Goal: Task Accomplishment & Management: Manage account settings

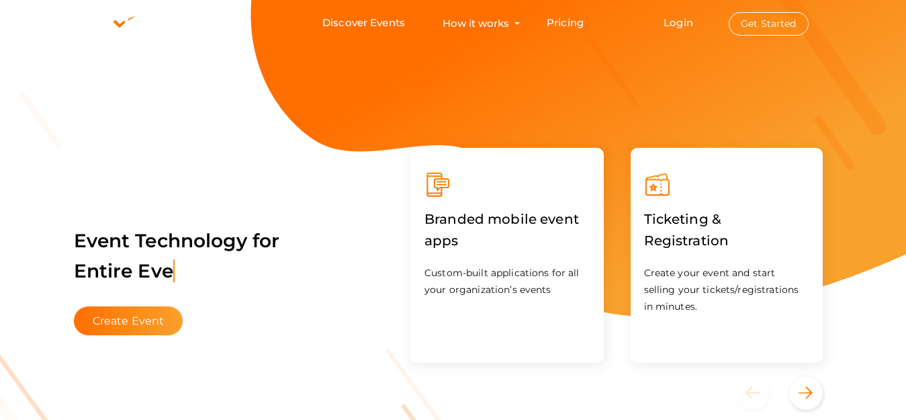
click at [768, 21] on button "Get Started" at bounding box center [769, 24] width 80 height 24
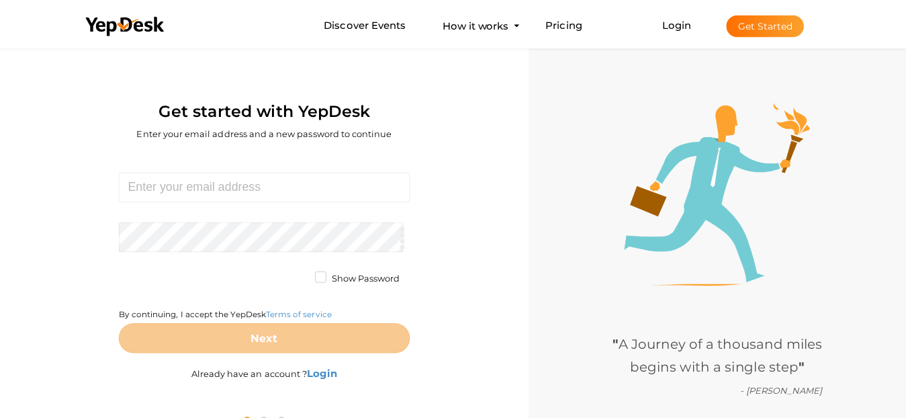
scroll to position [43, 0]
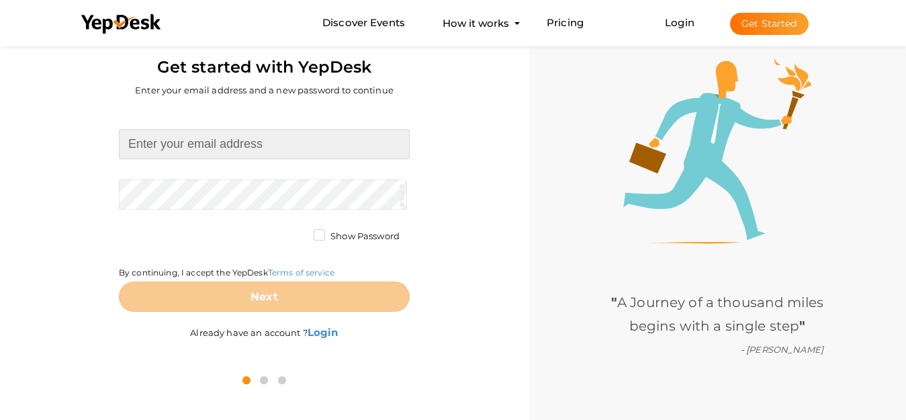
click at [275, 138] on input at bounding box center [264, 144] width 291 height 30
paste input "[EMAIL_ADDRESS][DOMAIN_NAME]"
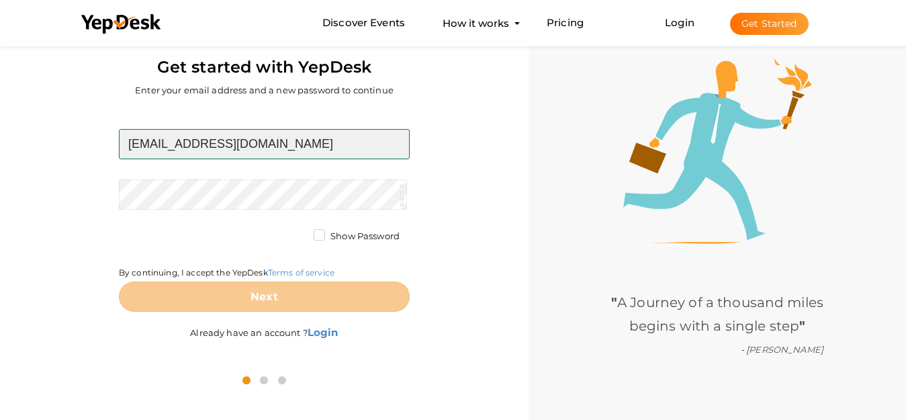
type input "[EMAIL_ADDRESS][DOMAIN_NAME]"
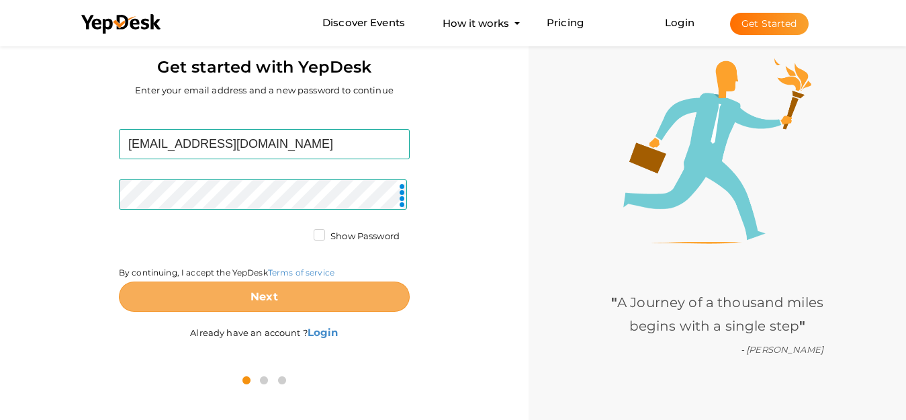
click at [276, 304] on button "Next" at bounding box center [264, 296] width 291 height 30
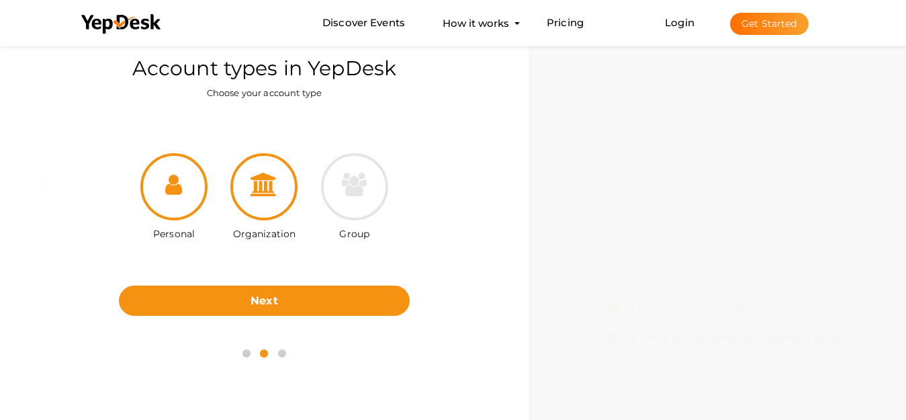
click at [262, 183] on icon at bounding box center [264, 185] width 27 height 24
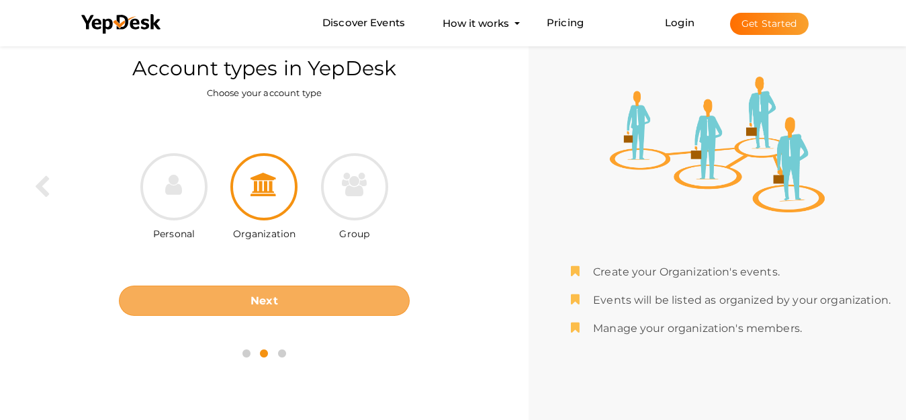
click at [267, 289] on button "Next" at bounding box center [264, 300] width 291 height 30
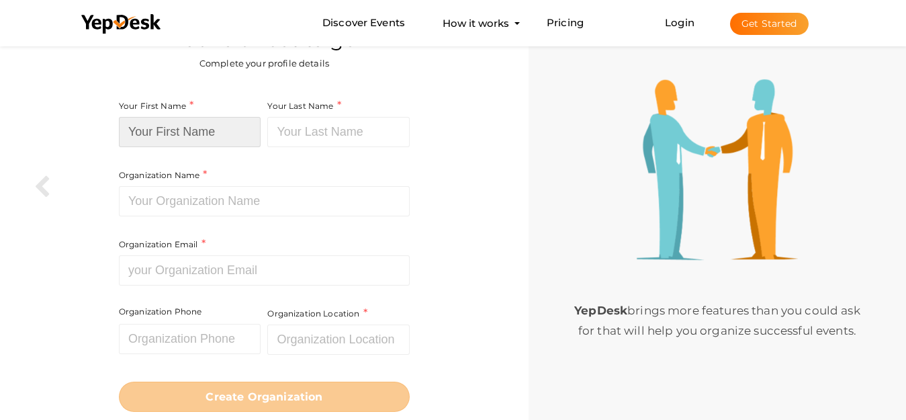
click at [220, 134] on input at bounding box center [190, 132] width 142 height 30
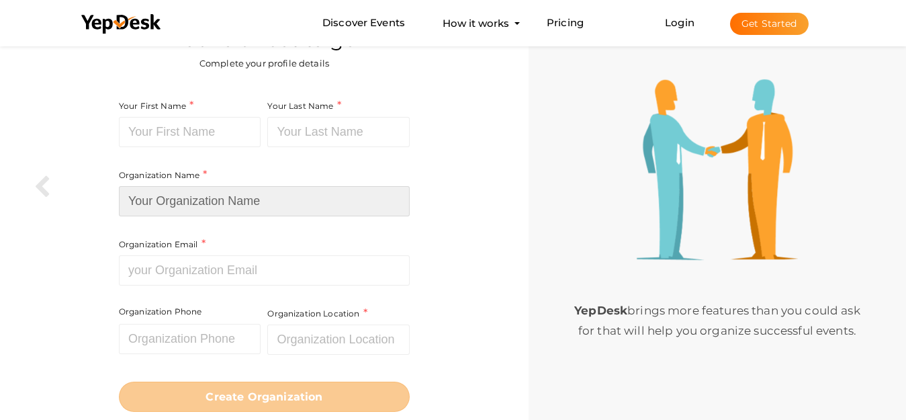
click at [242, 189] on input at bounding box center [264, 201] width 291 height 30
paste input "[PERSON_NAME] Law Firm"
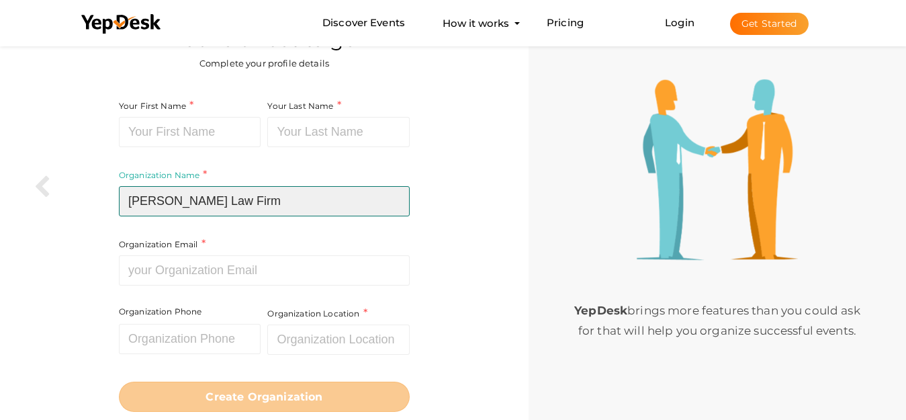
type input "[PERSON_NAME] Law Firm"
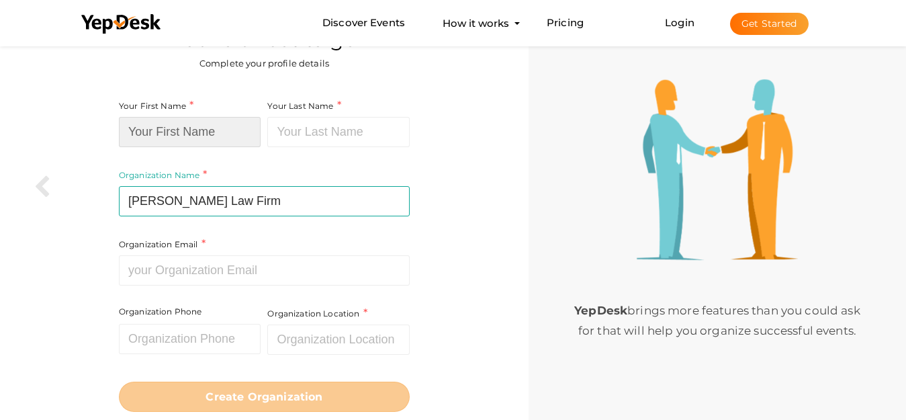
paste input "[PERSON_NAME] Law Firm"
click at [189, 132] on input at bounding box center [190, 132] width 142 height 30
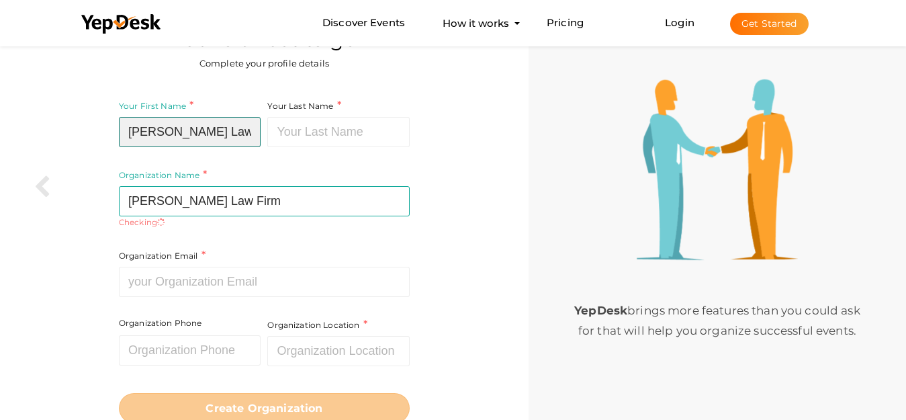
click at [228, 131] on input "[PERSON_NAME] Law Firm" at bounding box center [190, 132] width 142 height 30
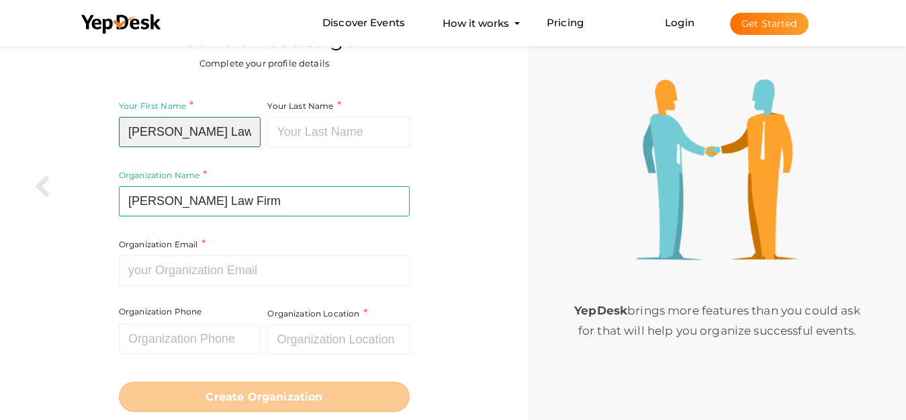
click at [228, 131] on input "[PERSON_NAME] Law Firm" at bounding box center [190, 132] width 142 height 30
type input "Henson Law"
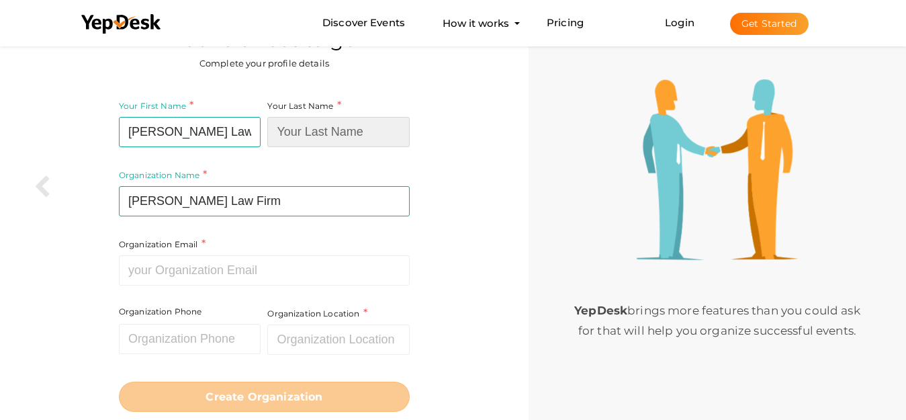
paste input "Firm"
click at [323, 131] on input at bounding box center [338, 132] width 142 height 30
type input "Firm"
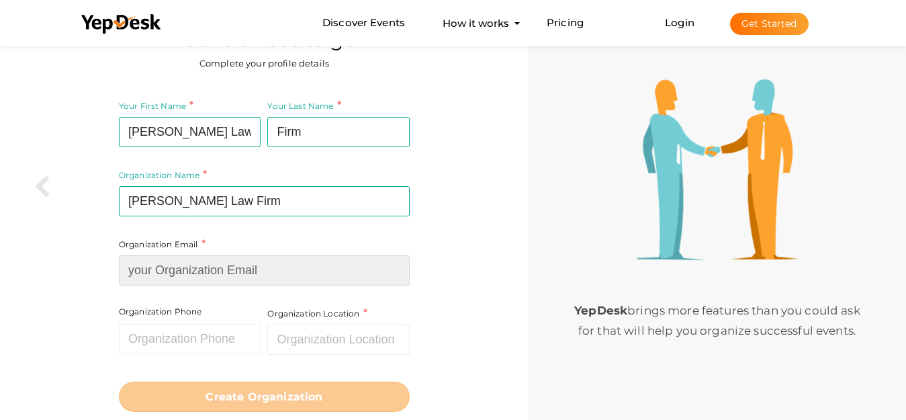
click at [232, 264] on input at bounding box center [264, 270] width 291 height 30
paste input "[EMAIL_ADDRESS][DOMAIN_NAME]"
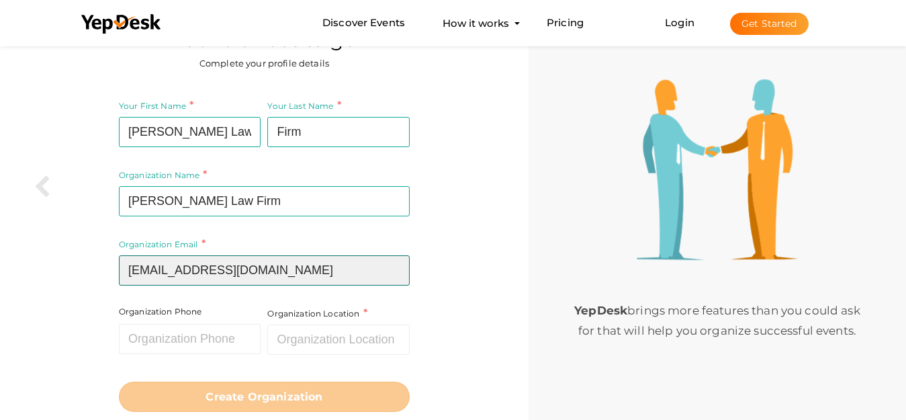
type input "[EMAIL_ADDRESS][DOMAIN_NAME]"
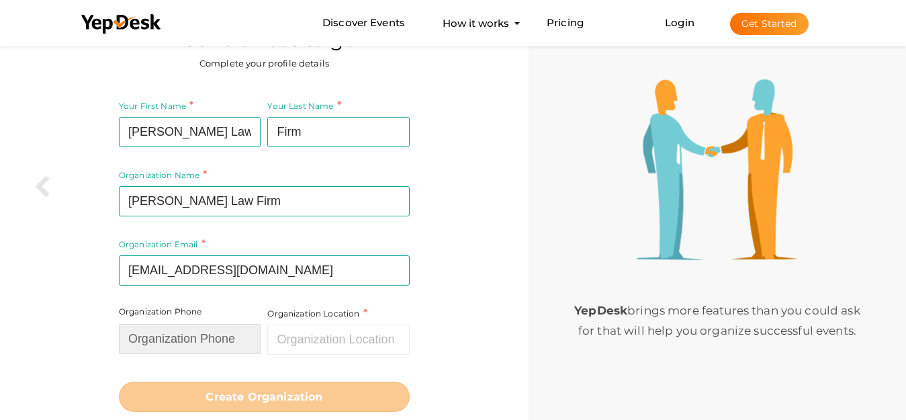
paste input "9185518995"
type input "9185518995"
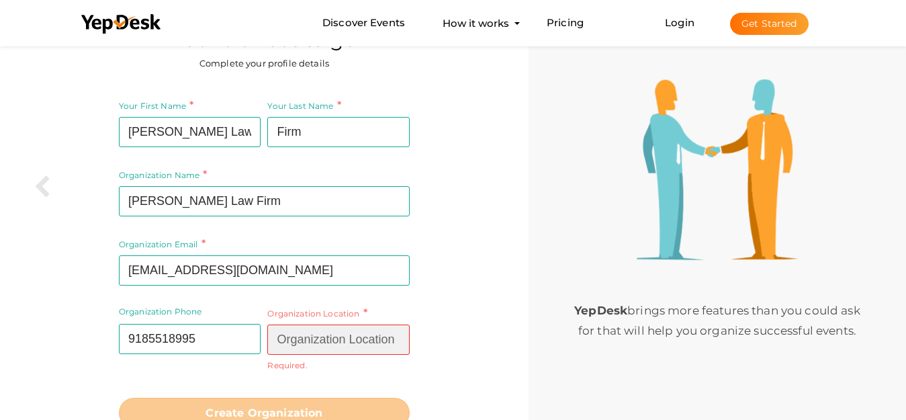
paste input "Tulsa, OK 74103"
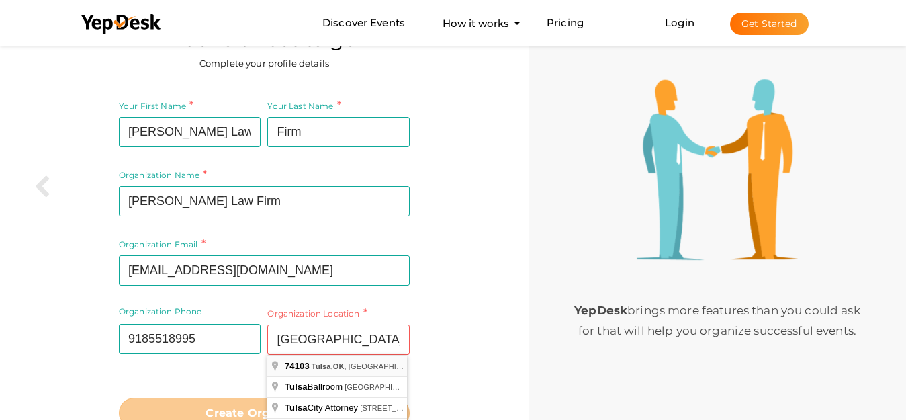
type input "Tulsa, OK 74103, USA"
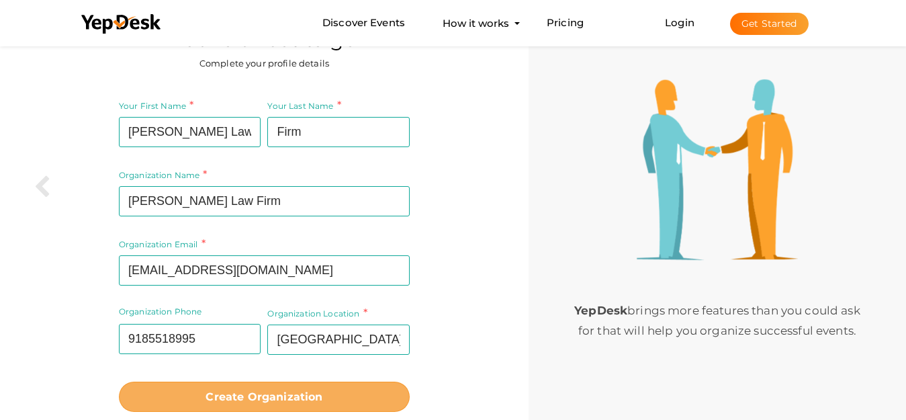
click at [271, 398] on b "Create Organization" at bounding box center [264, 396] width 117 height 13
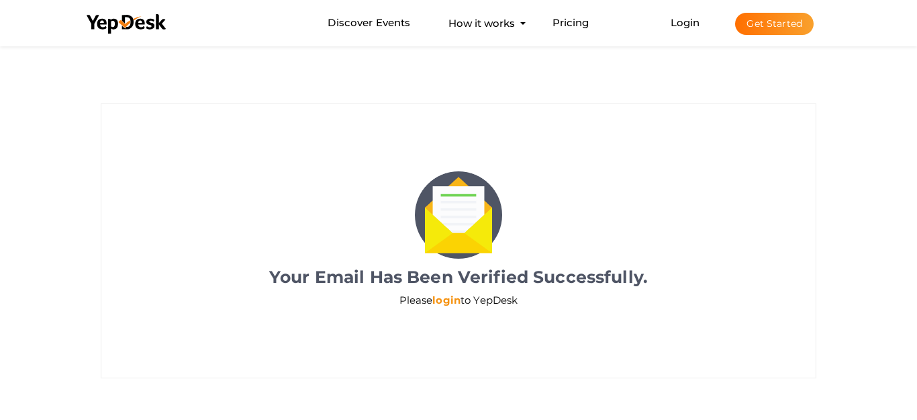
click at [443, 300] on link "login" at bounding box center [446, 299] width 28 height 13
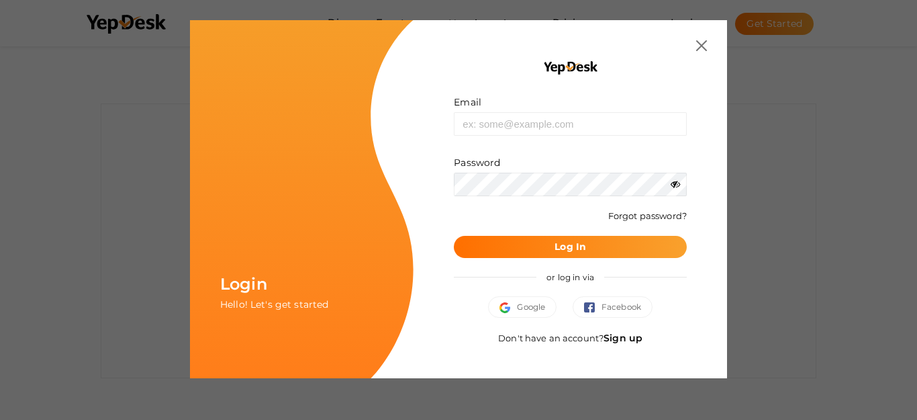
click at [508, 109] on div "Email Invalid email." at bounding box center [570, 115] width 233 height 40
click at [500, 124] on input "text" at bounding box center [570, 124] width 233 height 24
paste input "[EMAIL_ADDRESS][DOMAIN_NAME]"
type input "[EMAIL_ADDRESS][DOMAIN_NAME]"
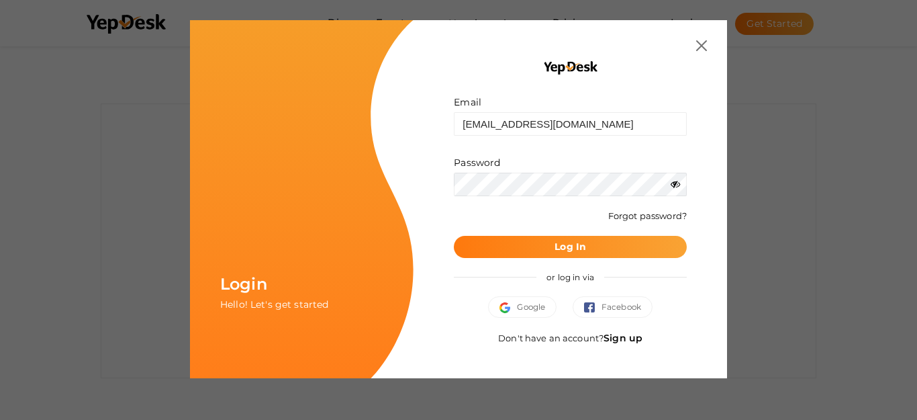
click at [490, 255] on button "Log In" at bounding box center [570, 247] width 233 height 22
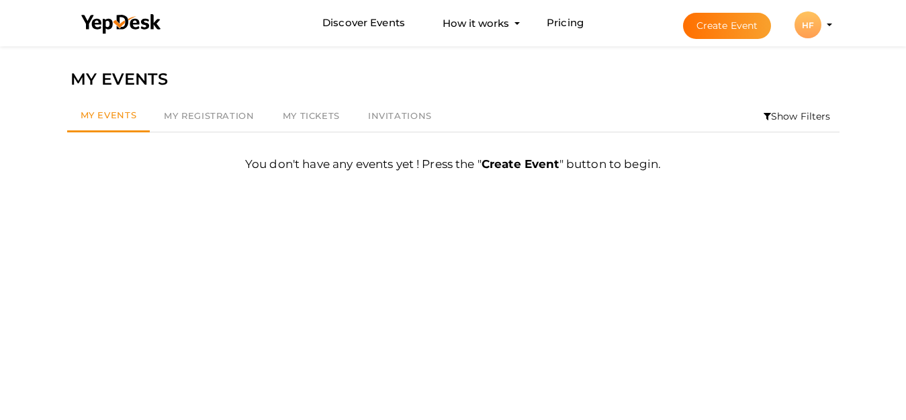
click at [803, 28] on div "HF" at bounding box center [807, 24] width 27 height 27
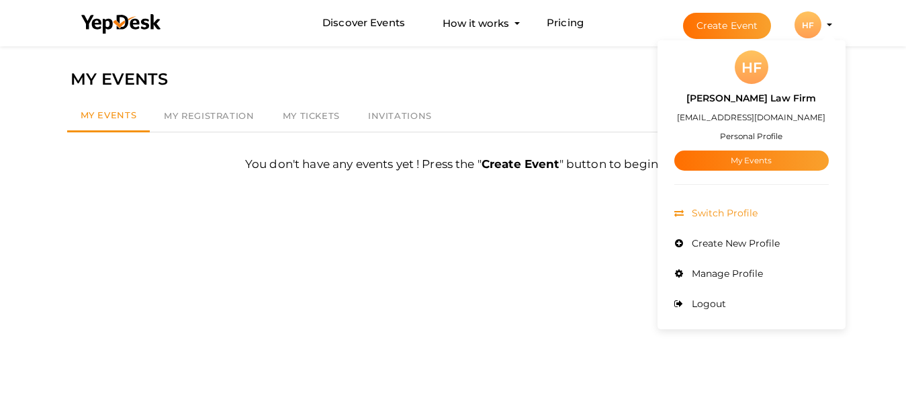
click at [716, 208] on span "Switch Profile" at bounding box center [722, 213] width 69 height 12
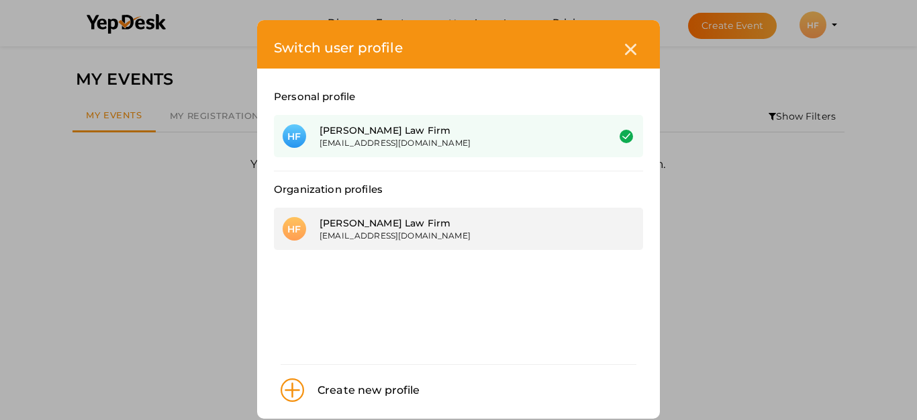
click at [387, 227] on div "[PERSON_NAME] Law Firm" at bounding box center [454, 222] width 268 height 13
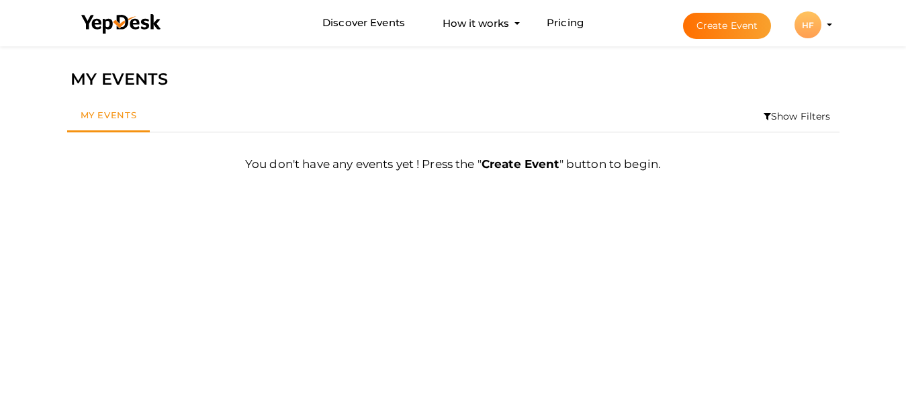
click at [805, 29] on div "HF" at bounding box center [807, 24] width 27 height 27
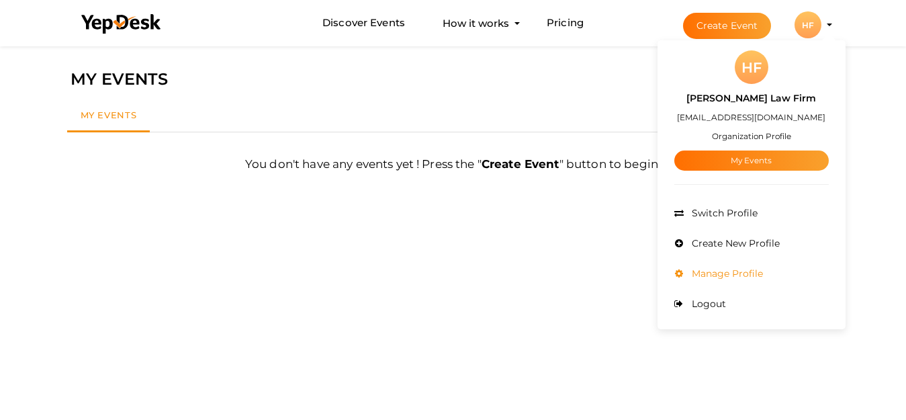
click at [735, 265] on li "Manage Profile" at bounding box center [751, 274] width 154 height 30
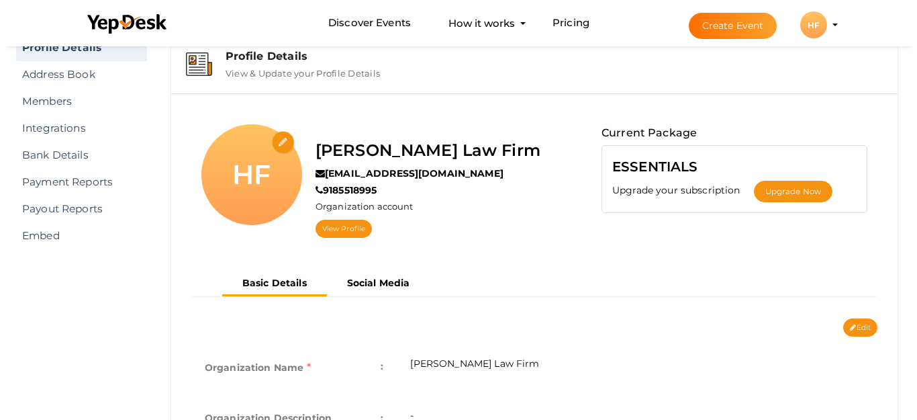
scroll to position [43, 0]
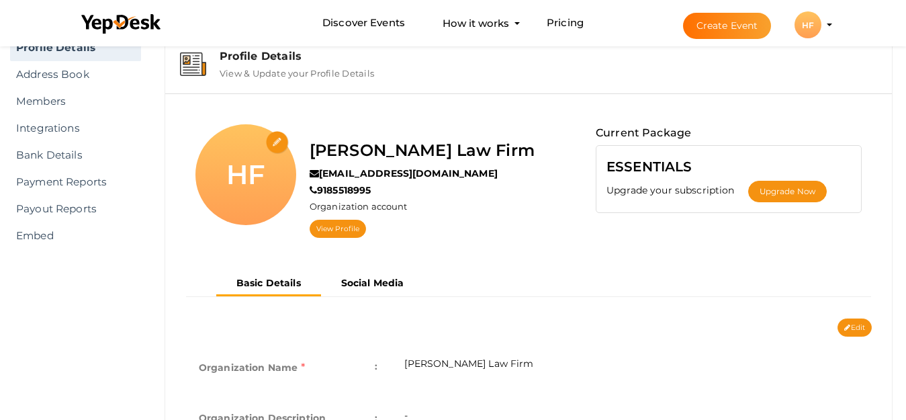
click at [285, 144] on input "file" at bounding box center [278, 143] width 24 height 24
type input "C:\fakepath\logo400.jpg"
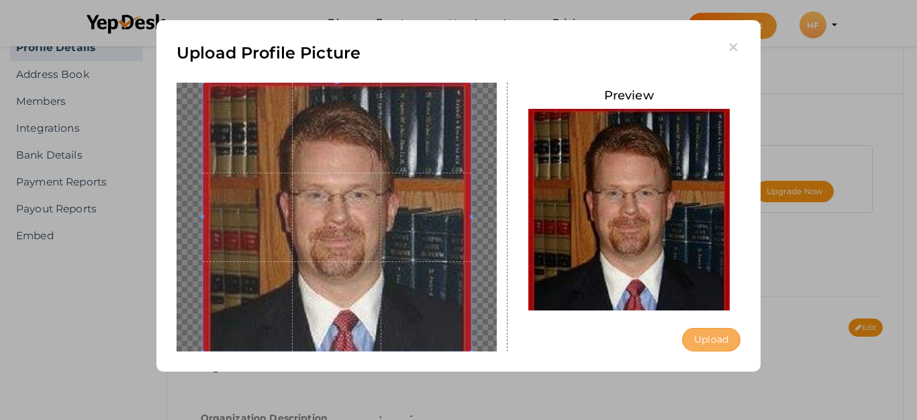
click at [704, 338] on button "Upload" at bounding box center [711, 340] width 58 height 24
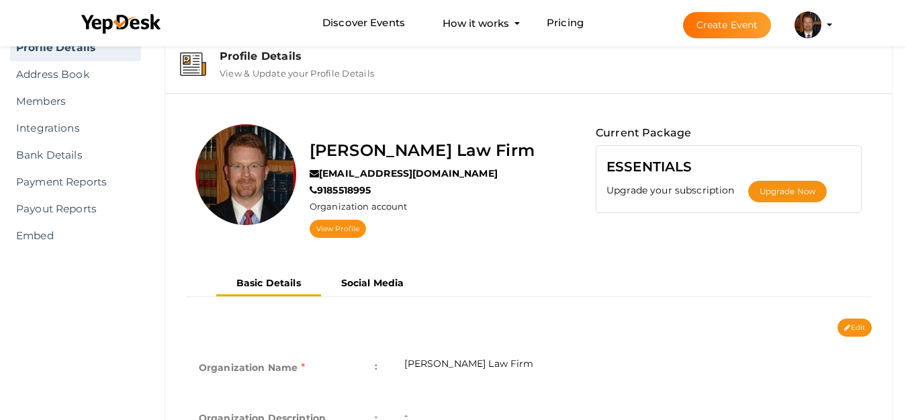
scroll to position [43, 0]
click at [851, 327] on button "Edit" at bounding box center [854, 327] width 34 height 18
type input "[PERSON_NAME] Law Firm"
type input "[EMAIL_ADDRESS][DOMAIN_NAME]"
type input "9185518995"
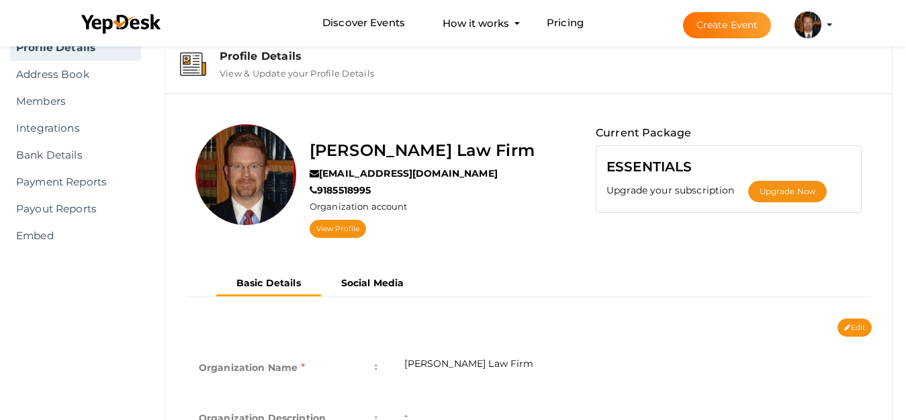
select select "9"
type input "[GEOGRAPHIC_DATA], OK 74103, [GEOGRAPHIC_DATA]"
type input "Henson Law Firm1"
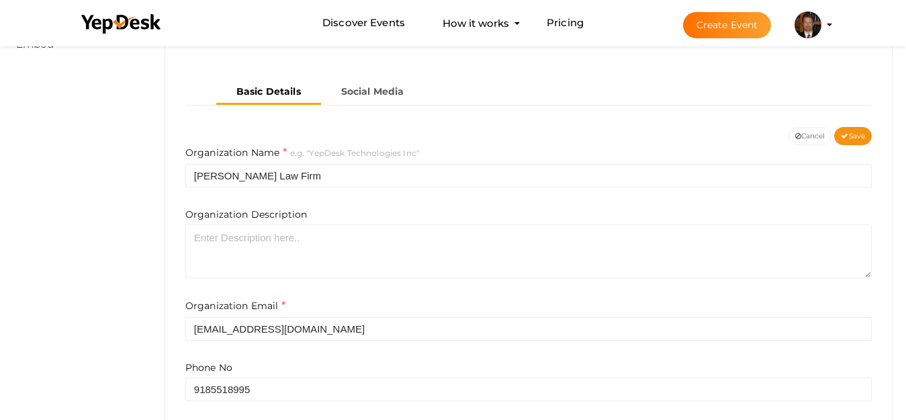
scroll to position [244, 0]
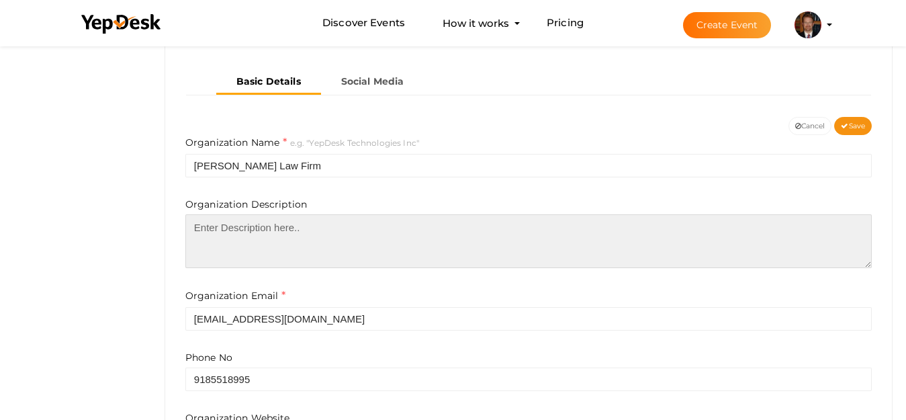
click at [322, 253] on textarea at bounding box center [528, 241] width 686 height 54
paste textarea "Henson Law Firm is a trusted name in Oklahoma for experienced and dedicated <a …"
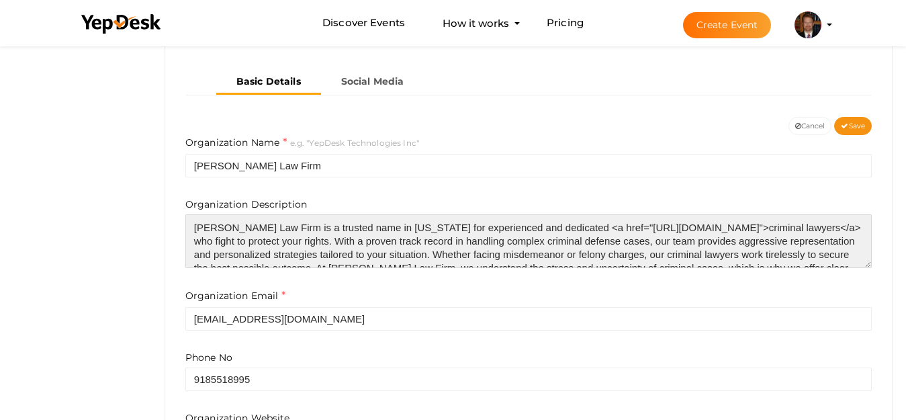
scroll to position [60, 0]
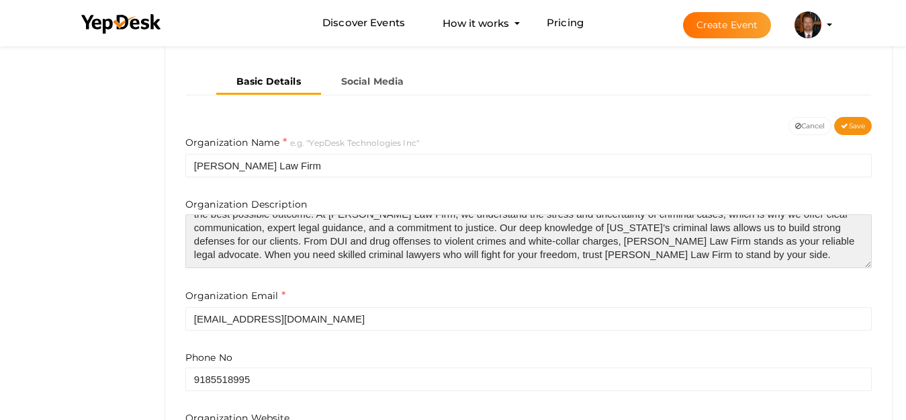
type textarea "Henson Law Firm is a trusted name in Oklahoma for experienced and dedicated <a …"
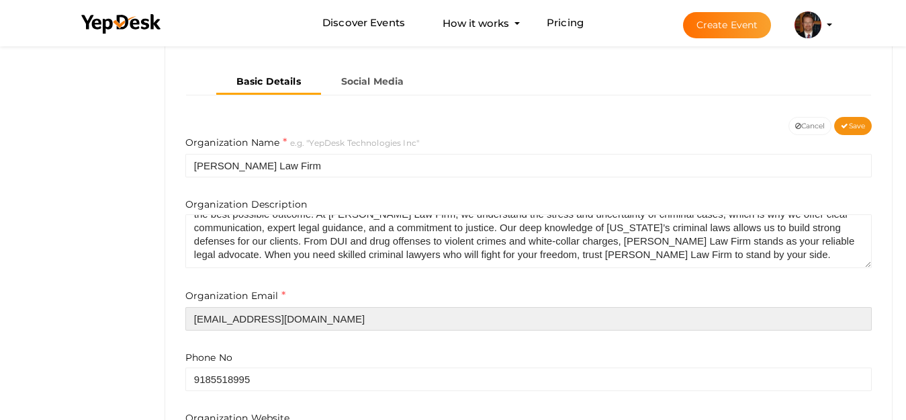
paste input "tulsarob"
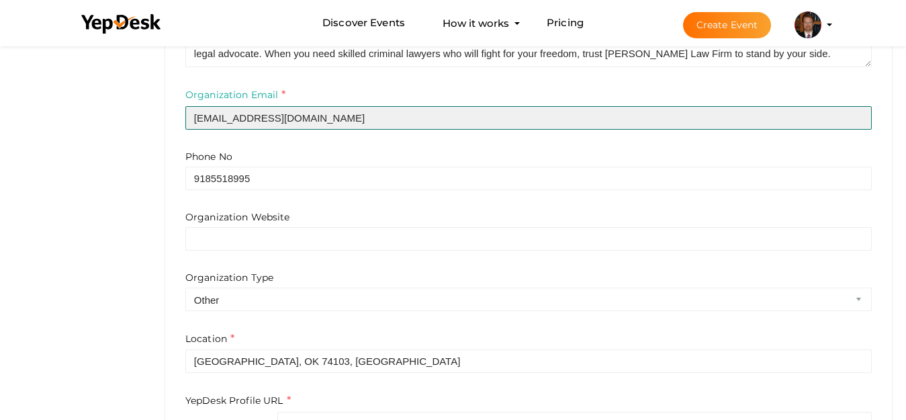
scroll to position [446, 0]
type input "tulsarob@gmail.com"
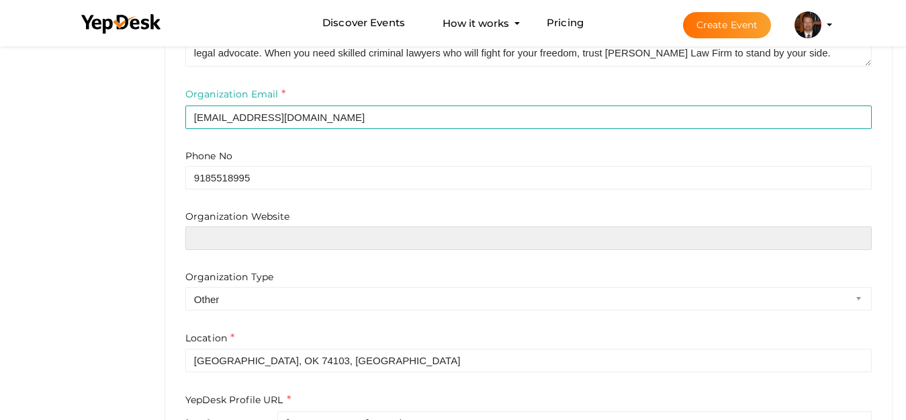
click at [318, 244] on input "text" at bounding box center [528, 238] width 686 height 24
paste input "https://myoklahomadefenselawyer.com/"
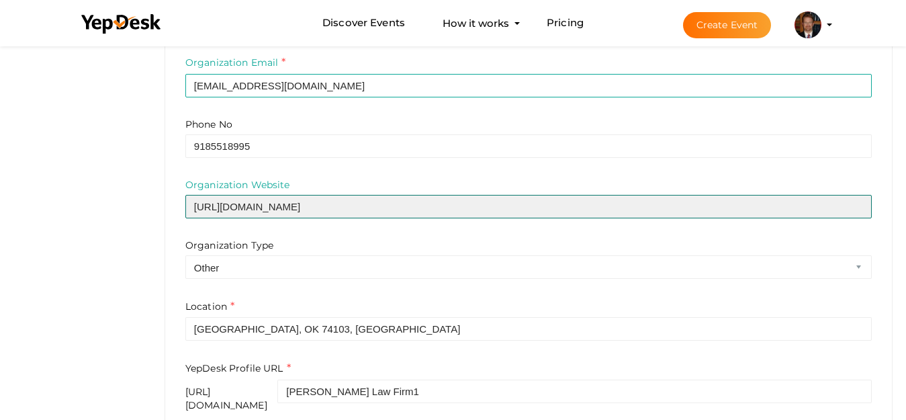
scroll to position [537, 0]
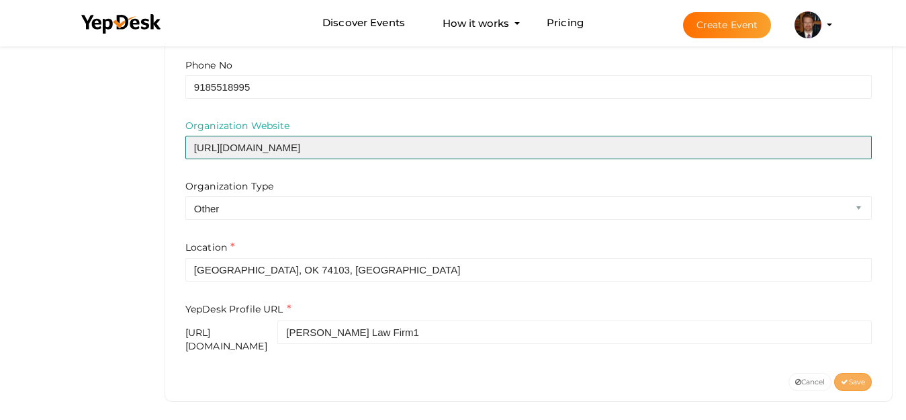
type input "https://myoklahomadefenselawyer.com/"
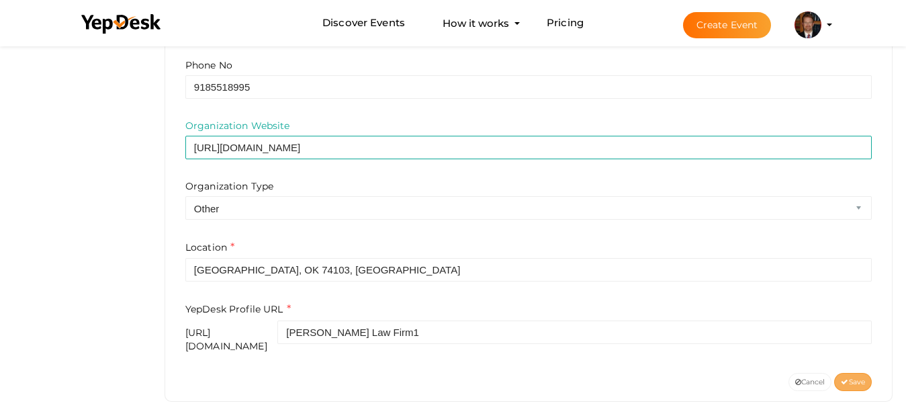
click at [852, 377] on span "Save" at bounding box center [853, 381] width 24 height 9
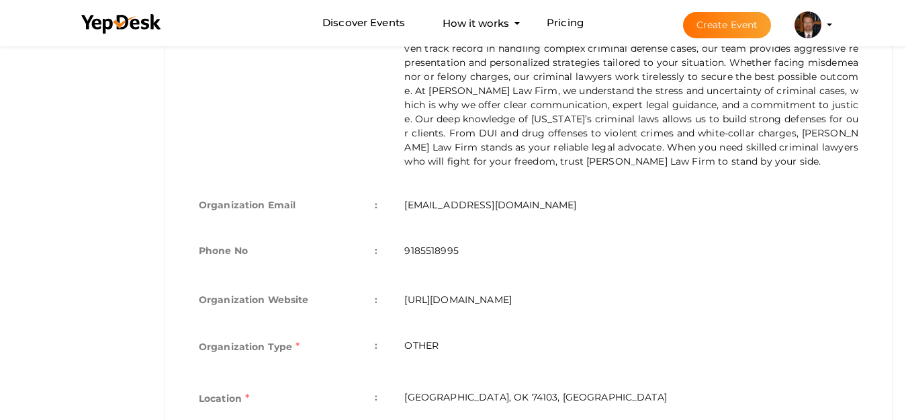
scroll to position [144, 0]
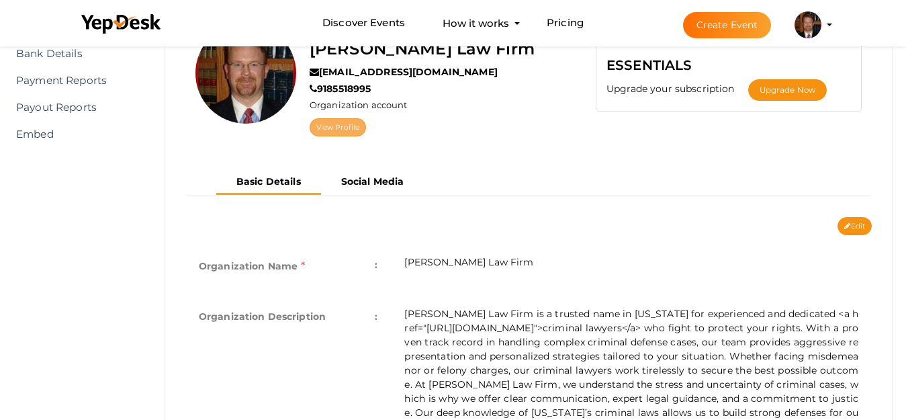
click at [329, 133] on link "View Profile" at bounding box center [338, 127] width 56 height 18
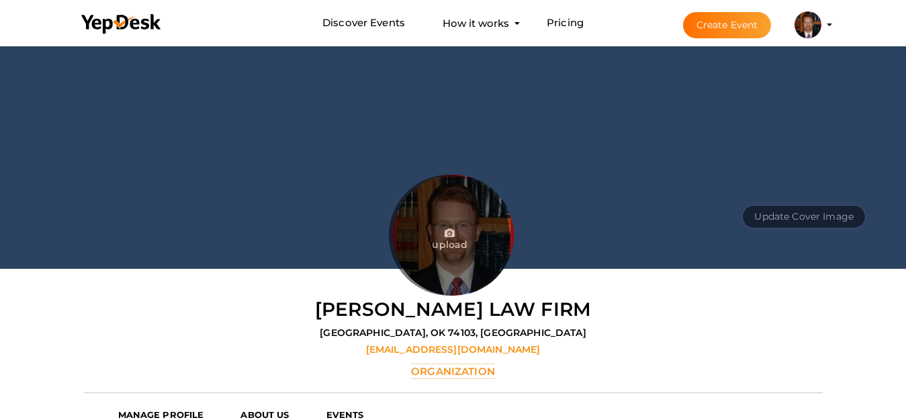
scroll to position [43, 0]
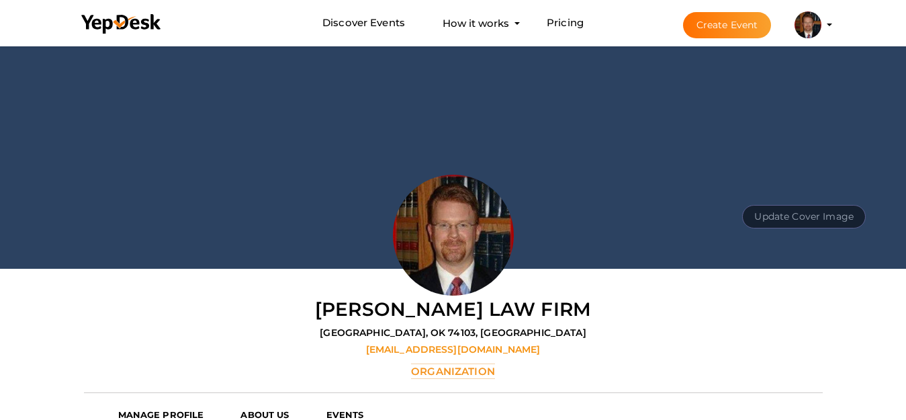
click at [773, 218] on button "Update Cover Image" at bounding box center [804, 217] width 124 height 24
click at [813, 191] on input "file" at bounding box center [802, 187] width 106 height 24
type input "C:\fakepath\banneer.jpg"
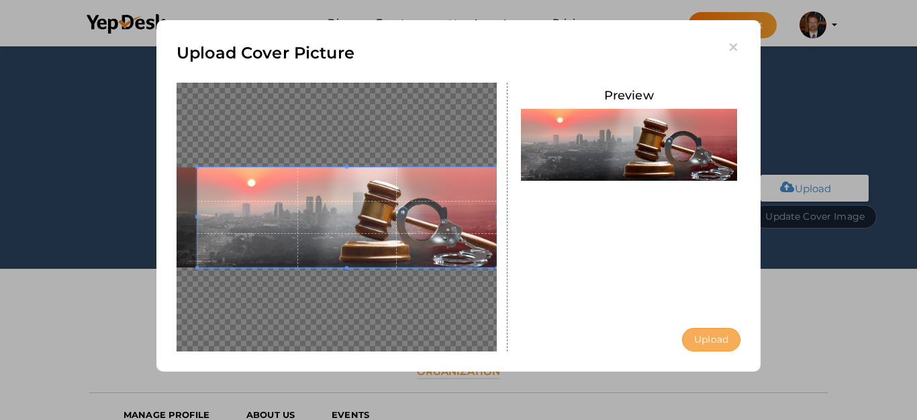
click at [712, 338] on button "Upload" at bounding box center [711, 340] width 58 height 24
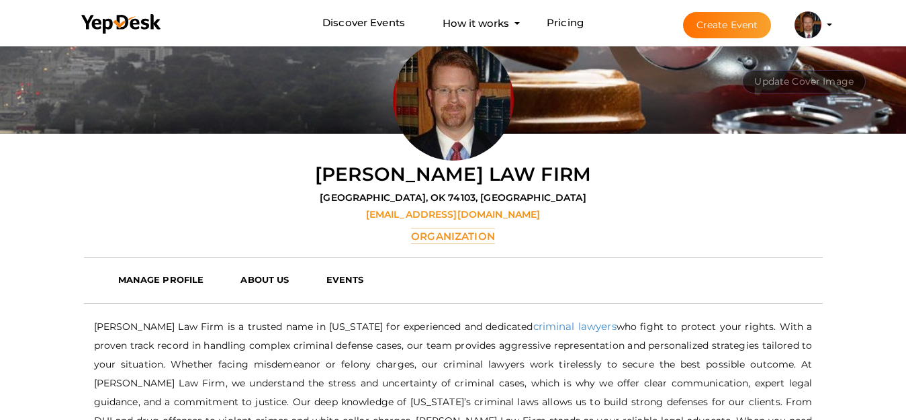
scroll to position [244, 0]
